Goal: Register for event/course

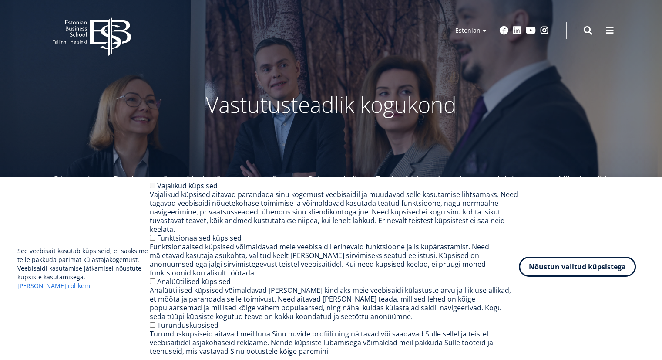
click at [565, 276] on button "Nõustun valitud küpsistega" at bounding box center [577, 267] width 117 height 20
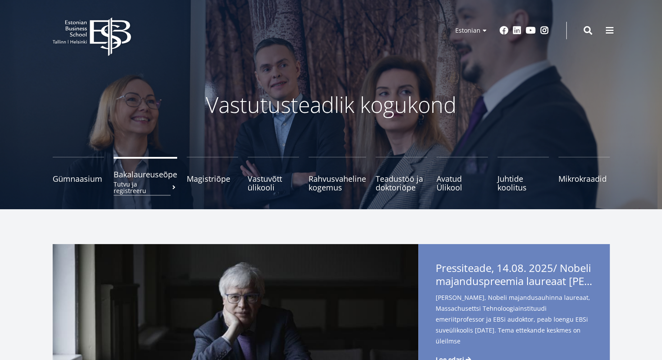
click at [145, 181] on small "Tutvu ja registreeru" at bounding box center [146, 187] width 64 height 13
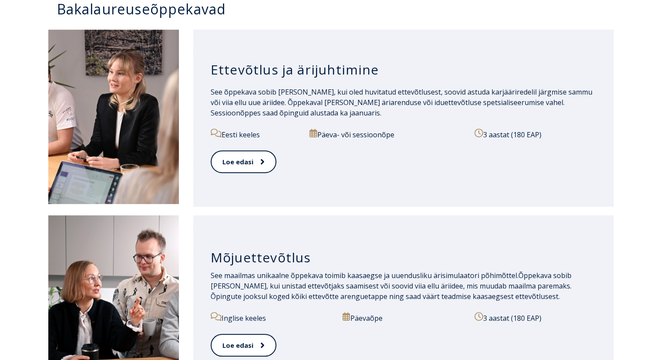
scroll to position [436, 0]
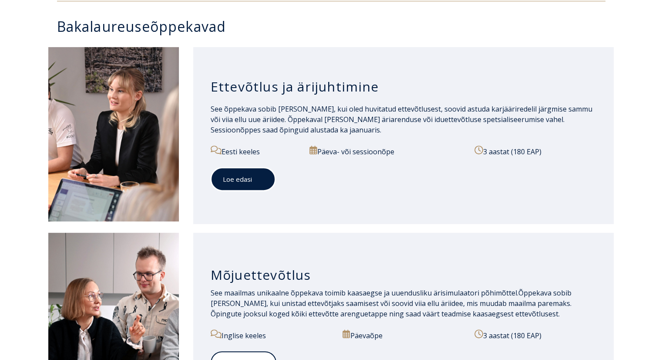
click at [240, 182] on link "Loe edasi" at bounding box center [243, 179] width 65 height 24
